Goal: Contribute content

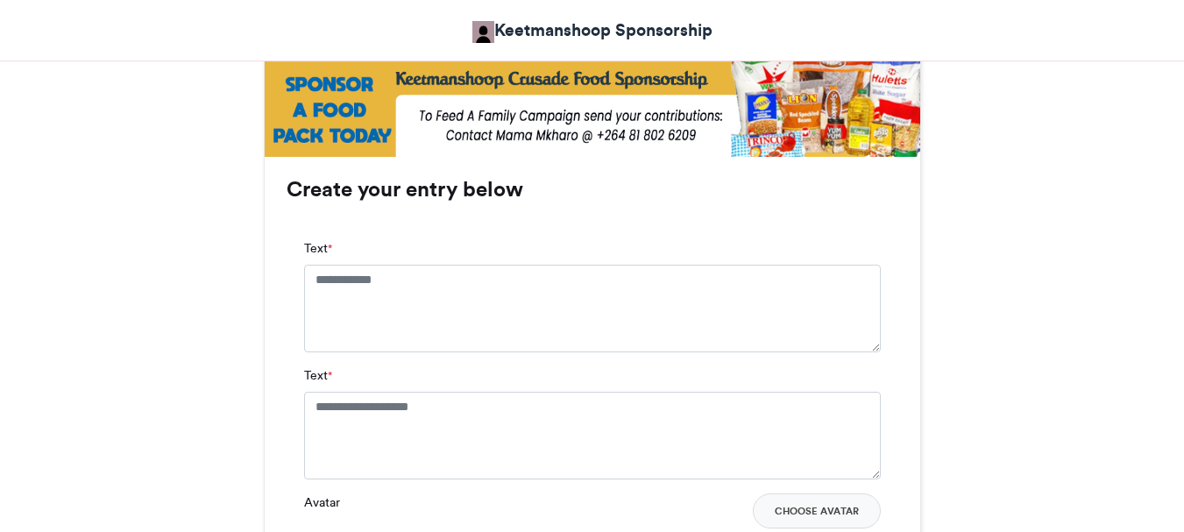
scroll to position [1052, 0]
click at [314, 275] on textarea "Text *" at bounding box center [592, 308] width 577 height 88
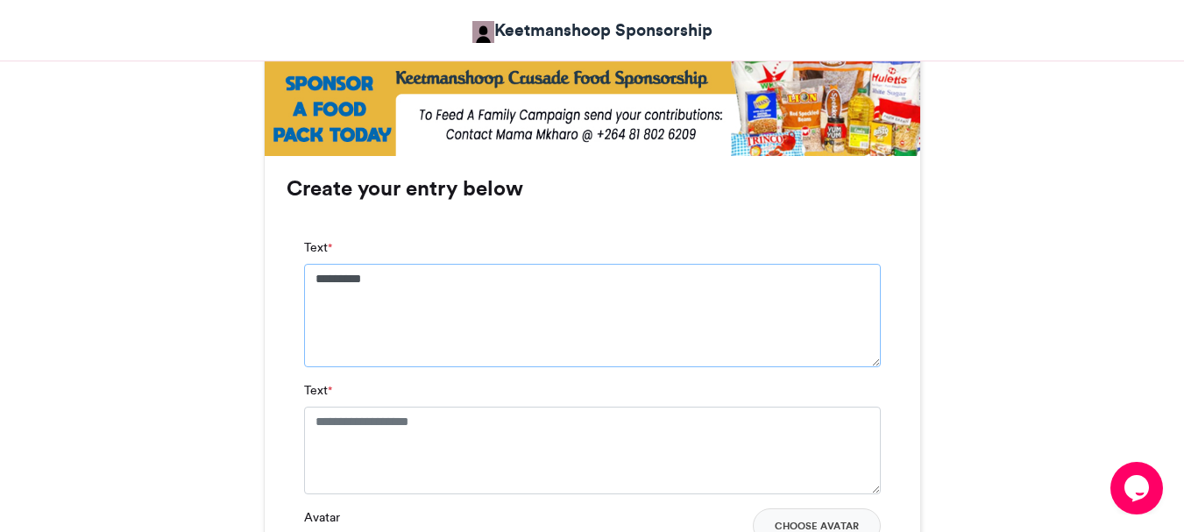
scroll to position [0, 0]
type textarea "**********"
click at [316, 423] on textarea "Text *" at bounding box center [592, 451] width 577 height 88
type textarea "*"
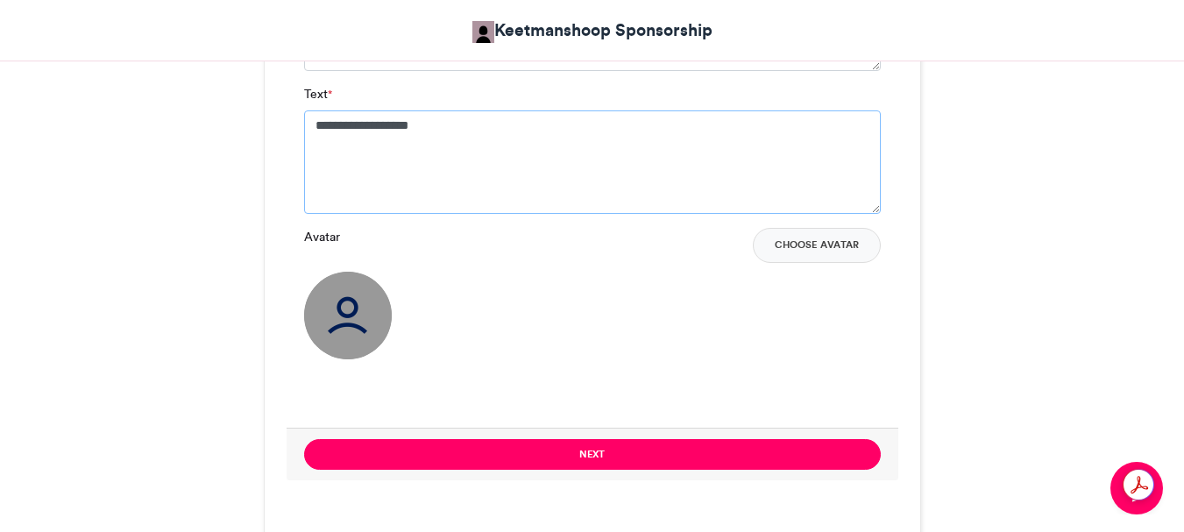
scroll to position [1403, 0]
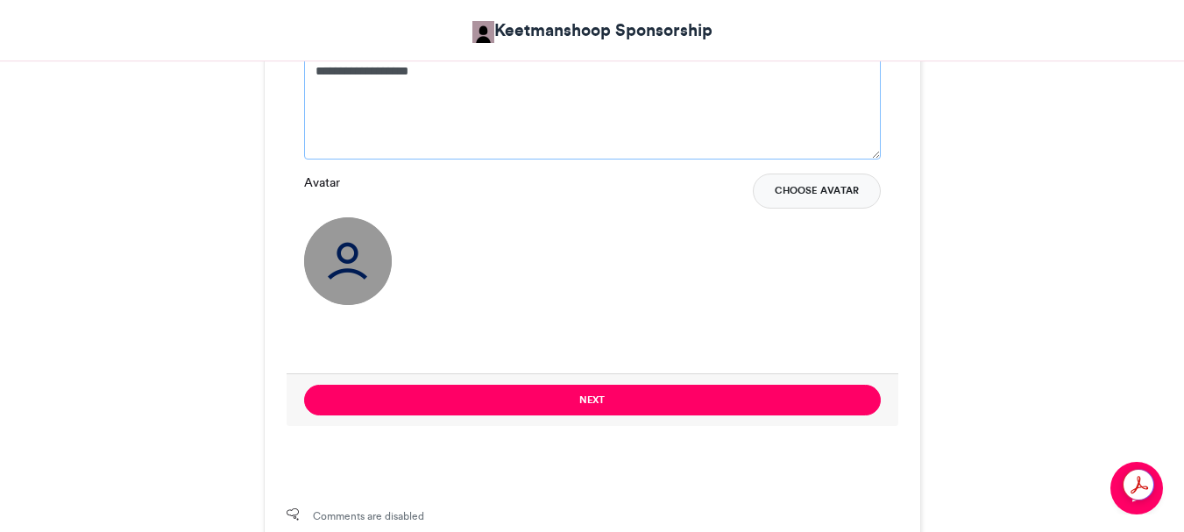
type textarea "**********"
click at [843, 184] on button "Choose Avatar" at bounding box center [817, 191] width 128 height 35
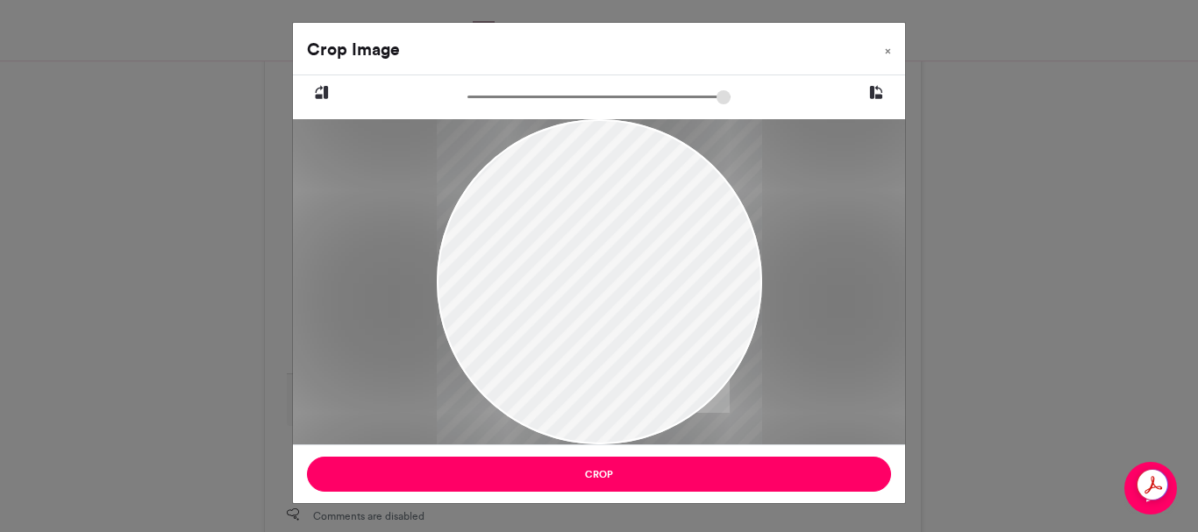
click at [511, 88] on div at bounding box center [599, 92] width 612 height 35
click at [492, 92] on input "zoom" at bounding box center [598, 97] width 263 height 17
click at [680, 260] on div at bounding box center [599, 281] width 325 height 722
type input "******"
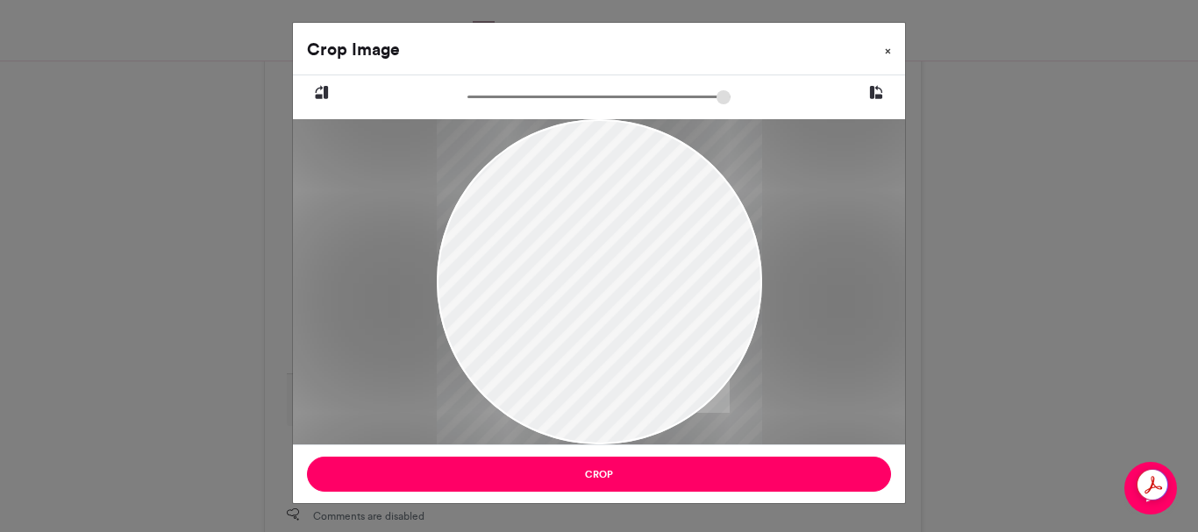
click at [886, 49] on span "×" at bounding box center [888, 51] width 6 height 11
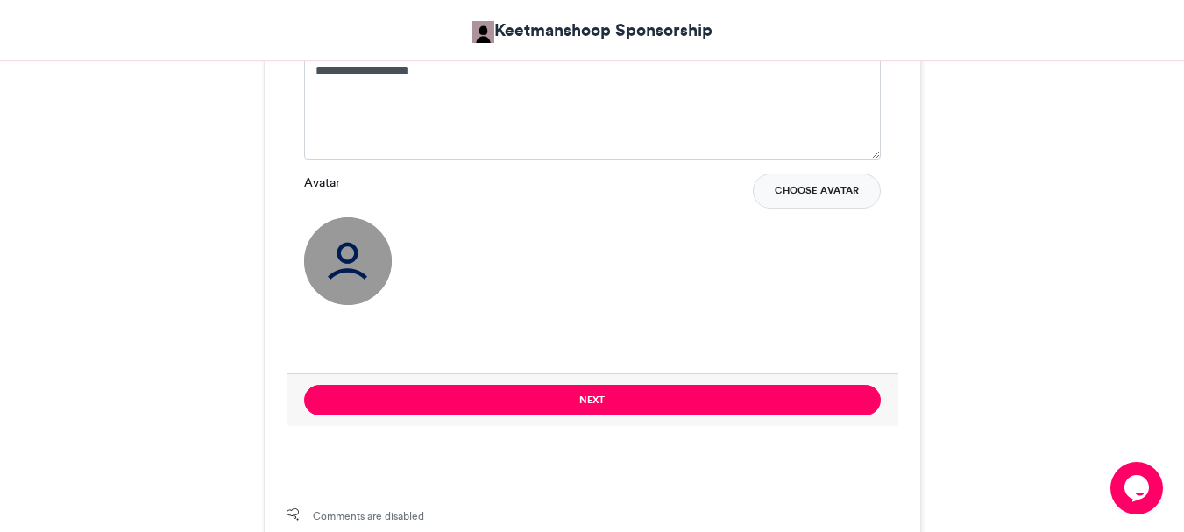
click at [836, 187] on button "Choose Avatar" at bounding box center [817, 191] width 128 height 35
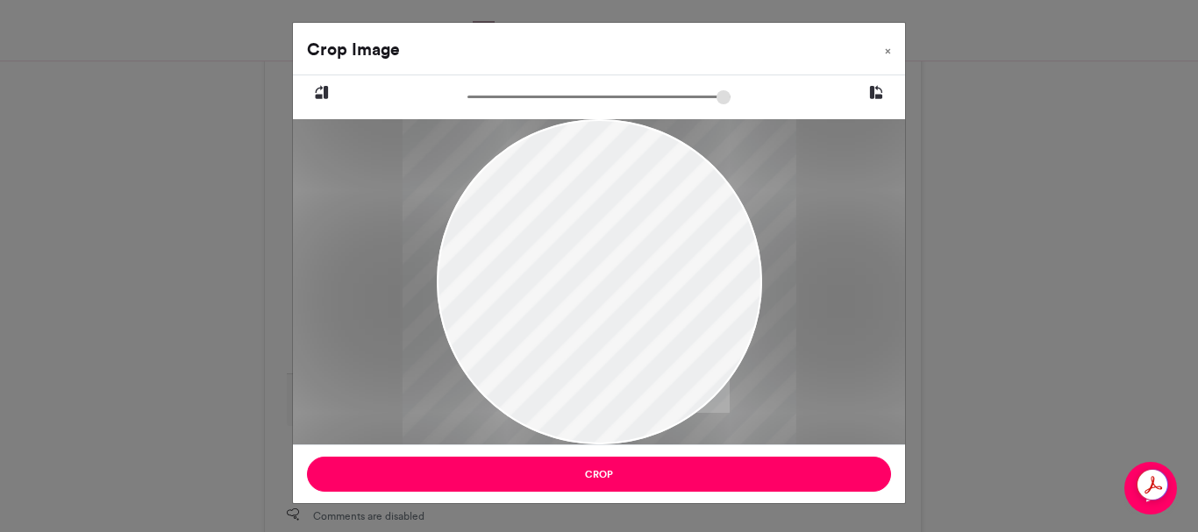
type input "******"
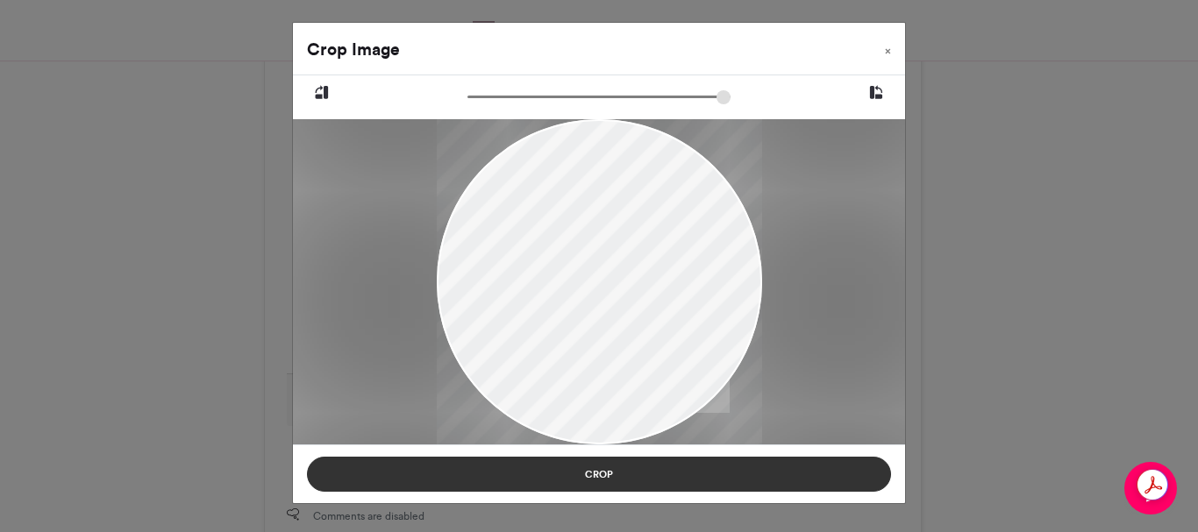
click at [595, 471] on button "Crop" at bounding box center [599, 474] width 584 height 35
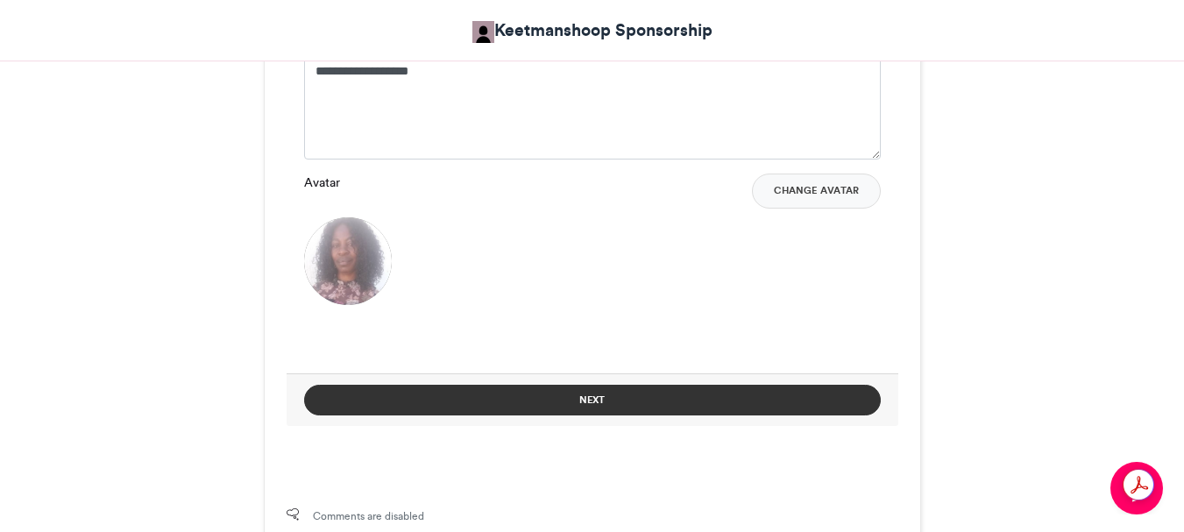
click at [586, 397] on button "Next" at bounding box center [592, 400] width 577 height 31
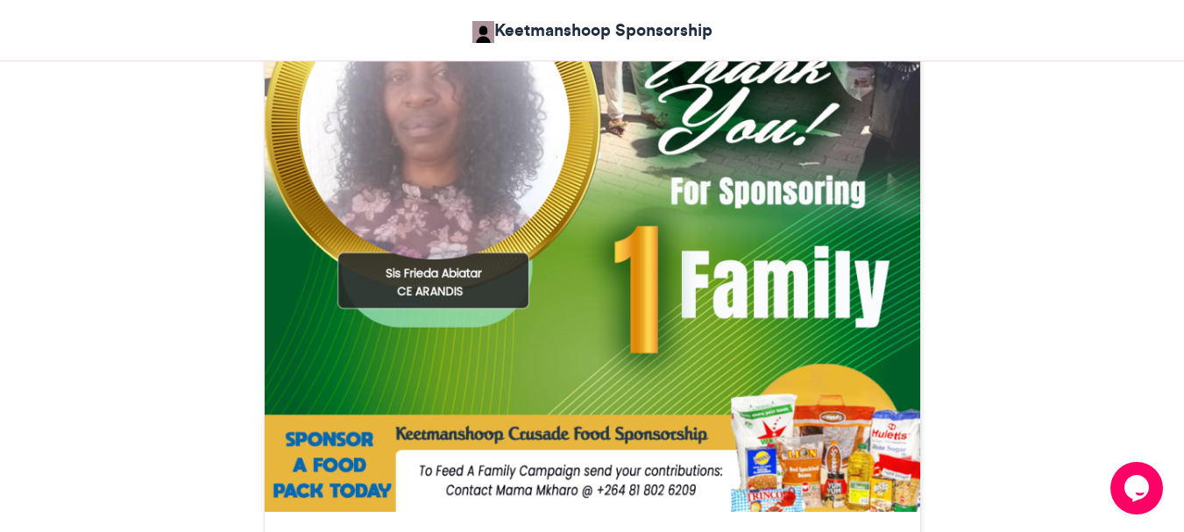
scroll to position [784, 0]
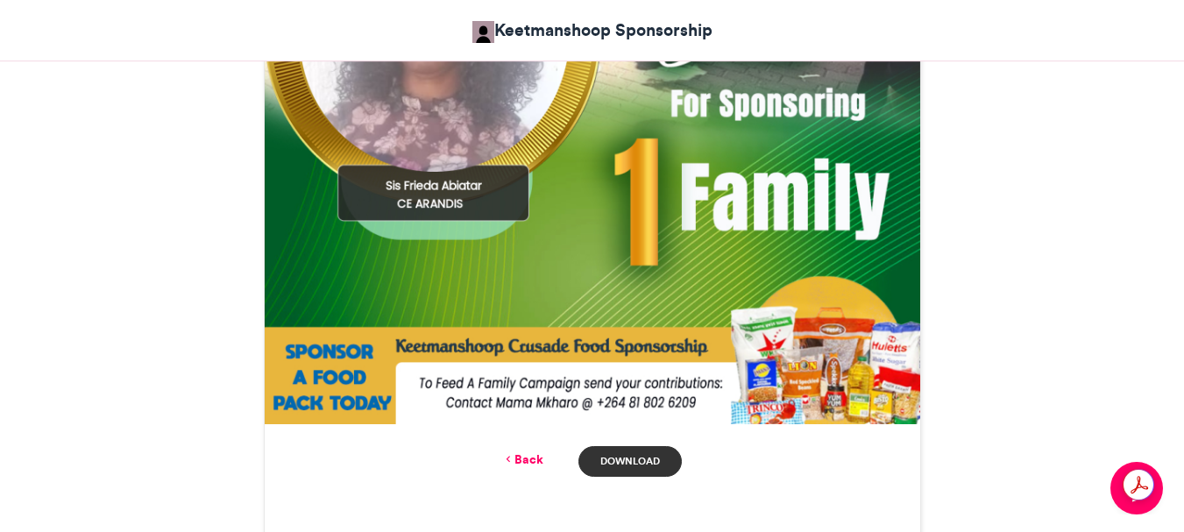
click at [628, 459] on link "Download" at bounding box center [630, 461] width 103 height 31
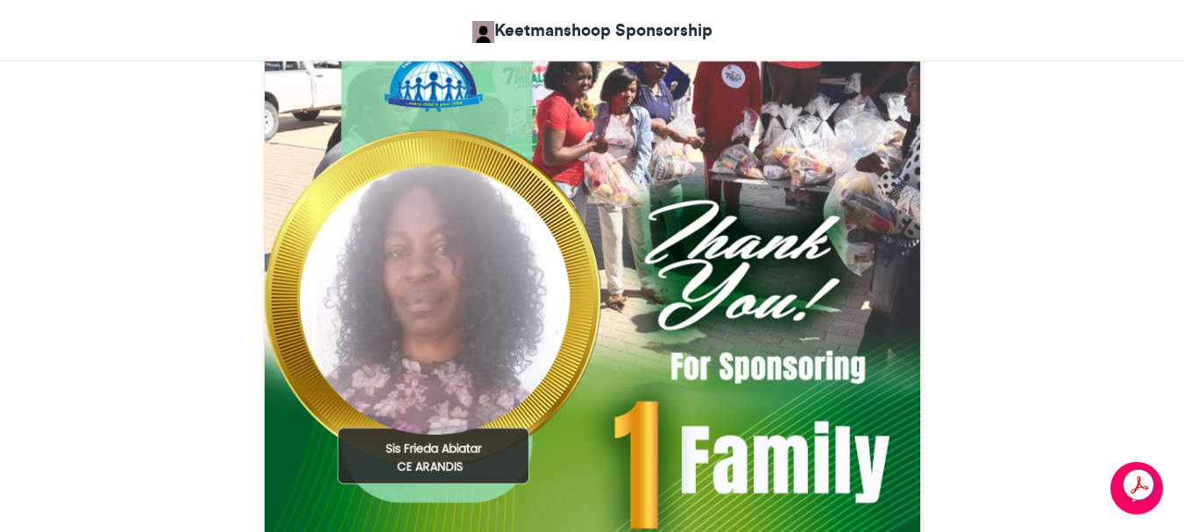
scroll to position [572, 0]
